Goal: Obtain resource: Obtain resource

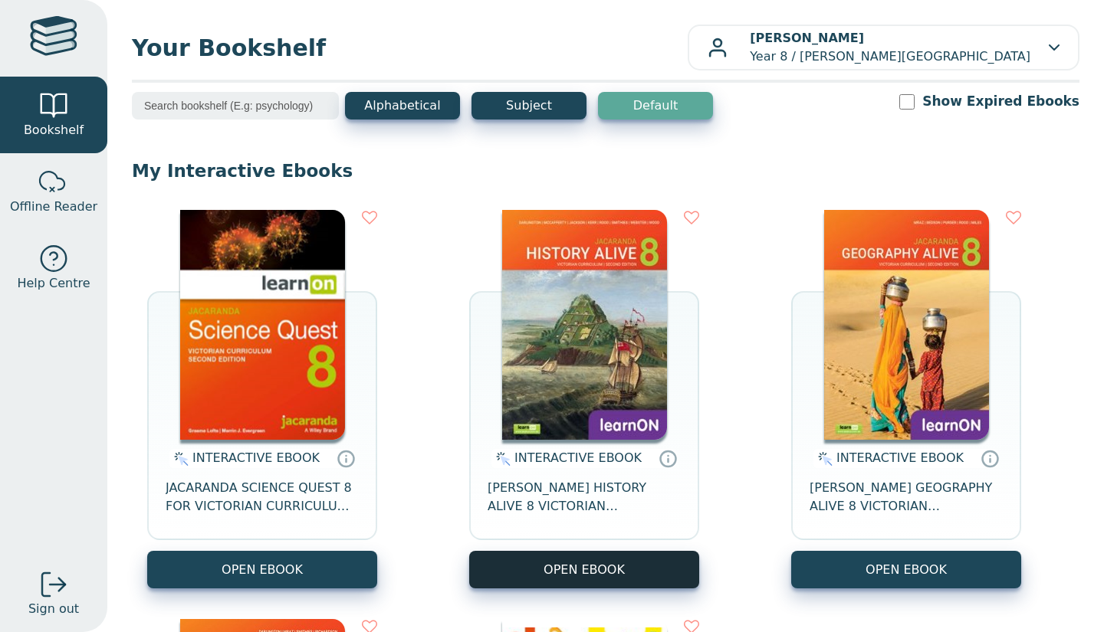
click at [578, 584] on button "OPEN EBOOK" at bounding box center [584, 570] width 230 height 38
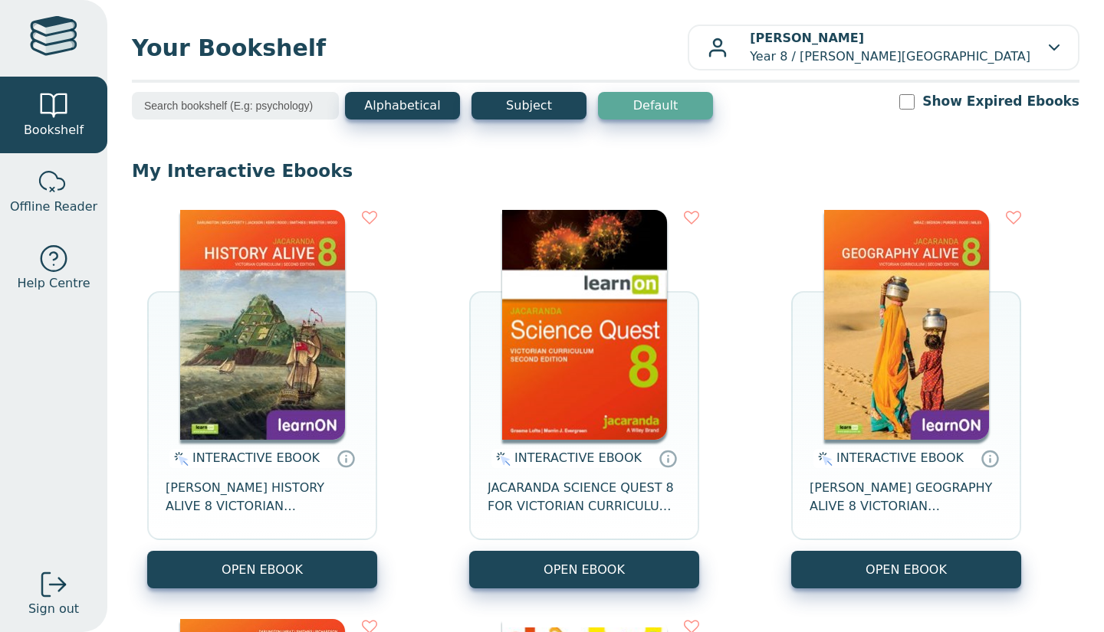
click at [659, 586] on button "OPEN EBOOK" at bounding box center [584, 570] width 230 height 38
